Goal: Use online tool/utility: Utilize a website feature to perform a specific function

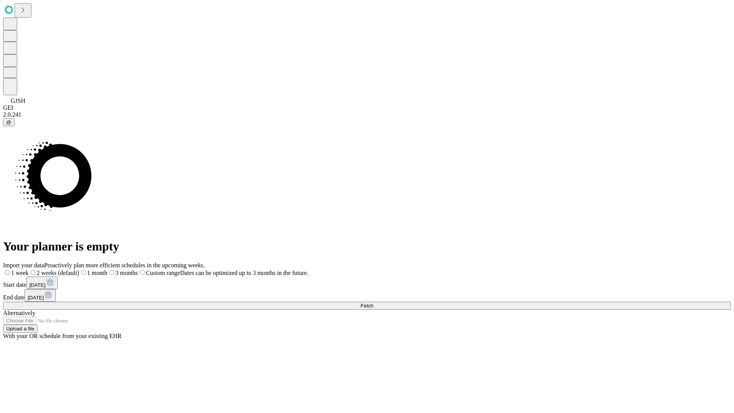
click at [373, 303] on span "Fetch" at bounding box center [367, 306] width 13 height 6
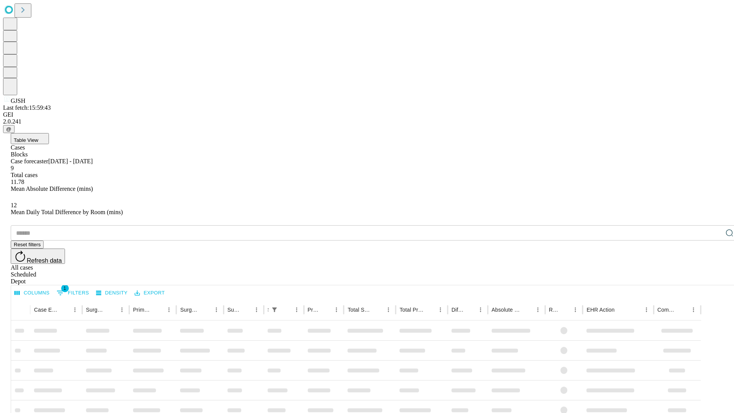
click at [38, 137] on span "Table View" at bounding box center [26, 140] width 24 height 6
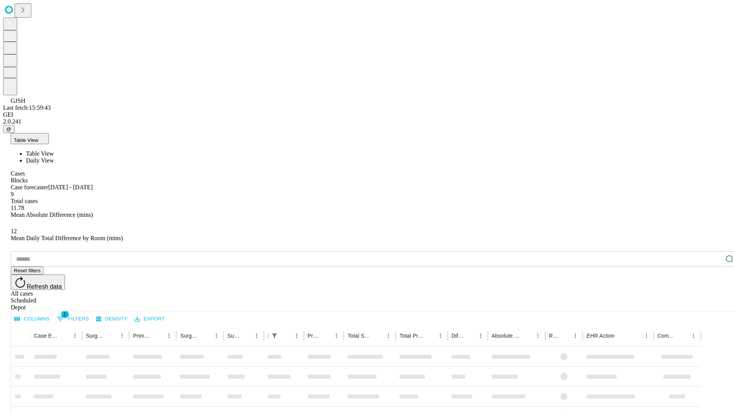
click at [54, 157] on span "Daily View" at bounding box center [40, 160] width 28 height 7
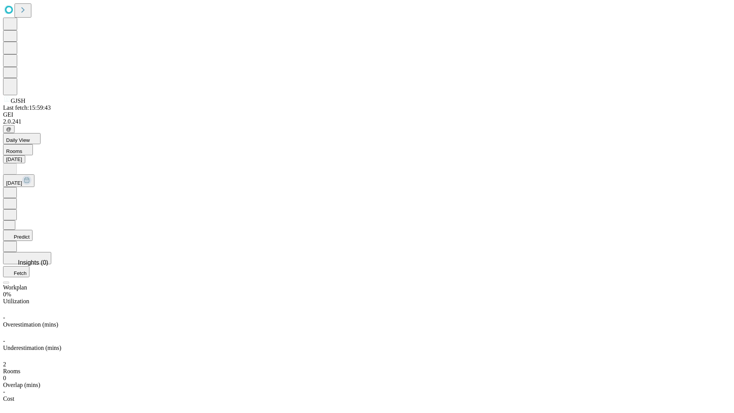
click at [33, 230] on button "Predict" at bounding box center [17, 235] width 29 height 11
